Goal: Task Accomplishment & Management: Use online tool/utility

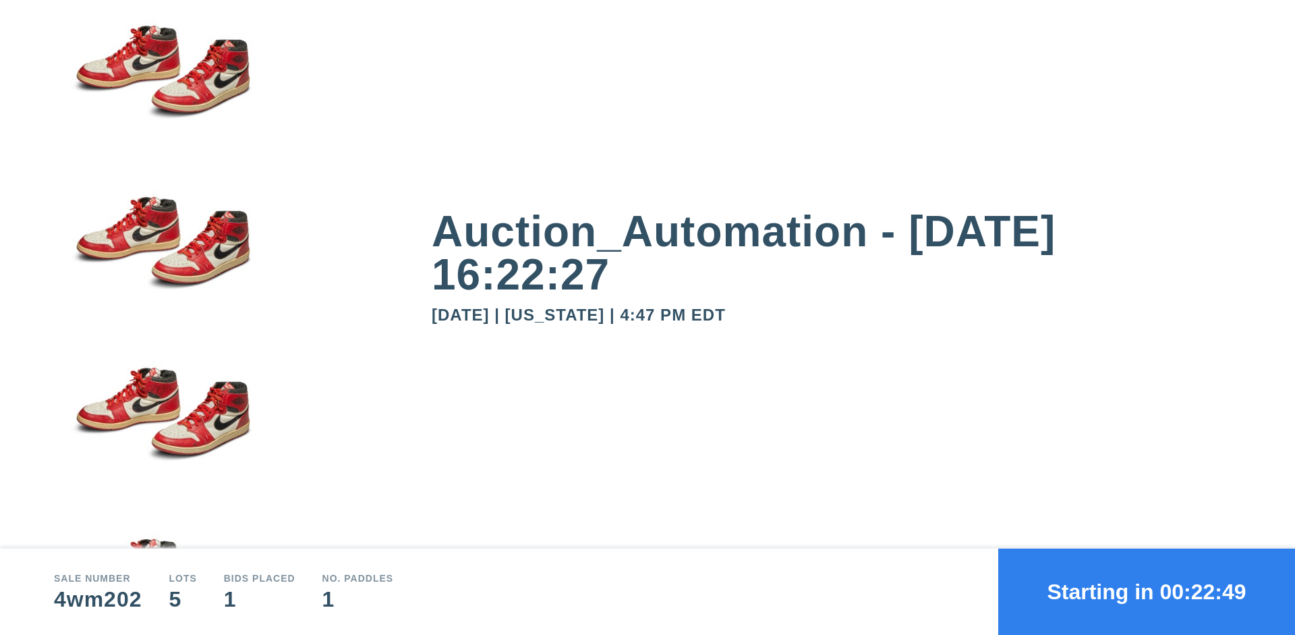
click at [1147, 592] on button "Starting in 00:22:49" at bounding box center [1147, 592] width 297 height 86
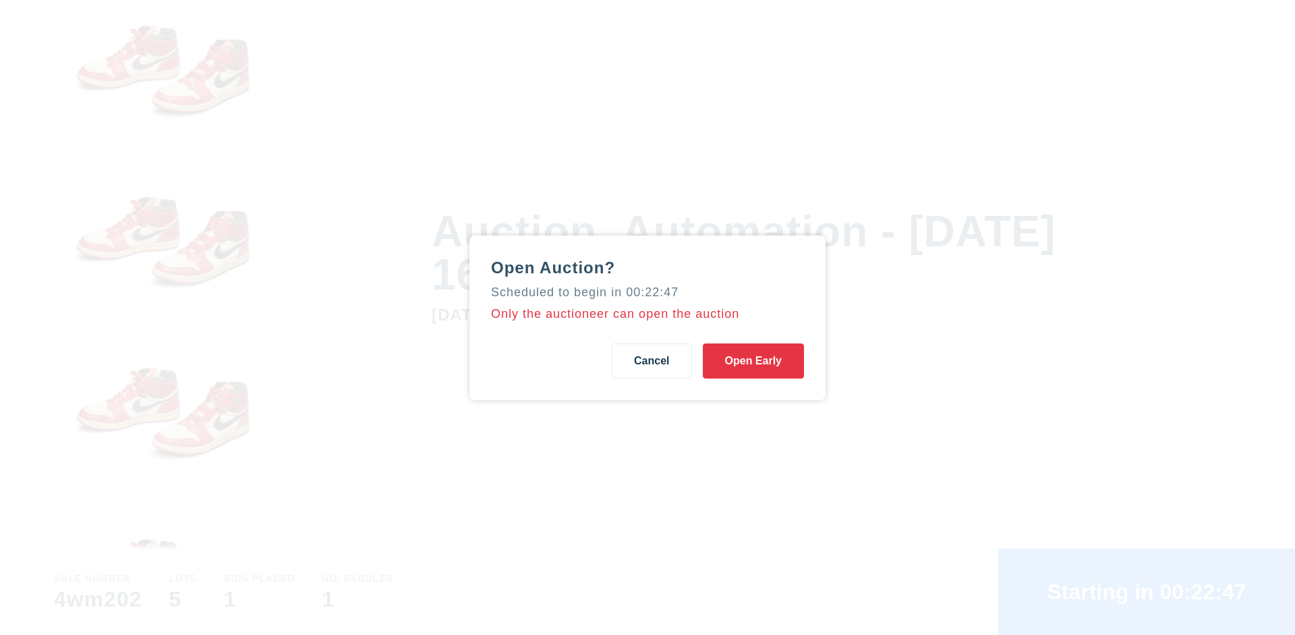
click at [754, 360] on button "Open Early" at bounding box center [753, 360] width 101 height 35
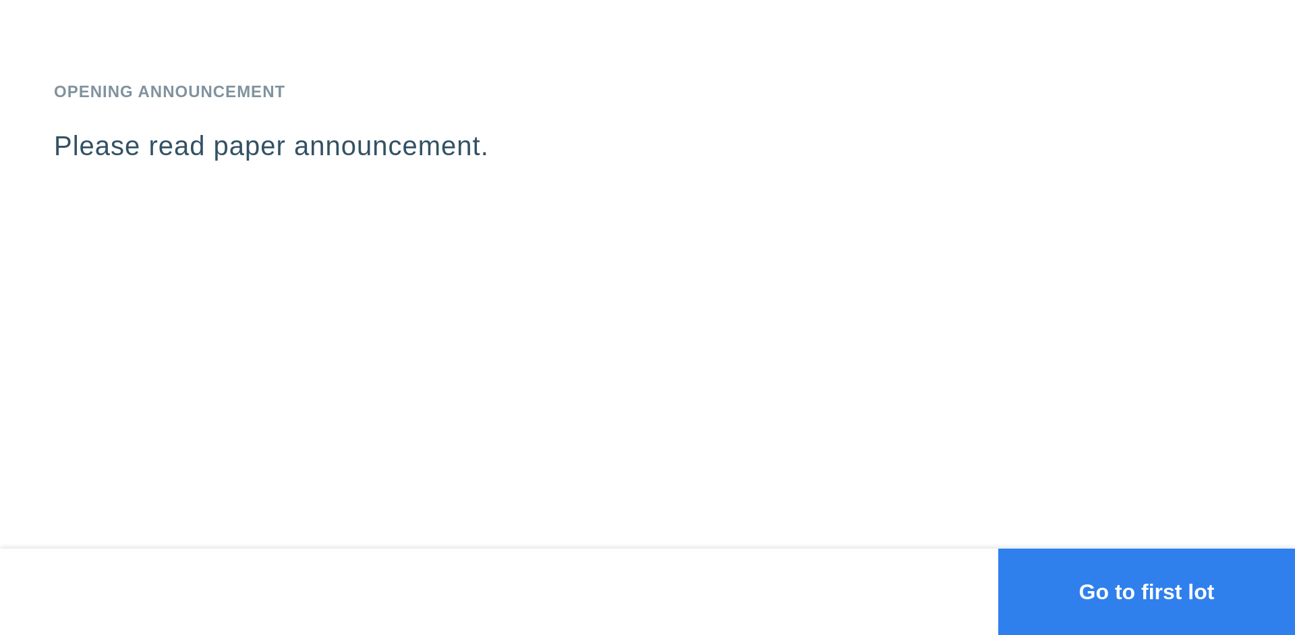
click at [1147, 592] on button "Go to first lot" at bounding box center [1147, 592] width 297 height 86
